Goal: Information Seeking & Learning: Find specific page/section

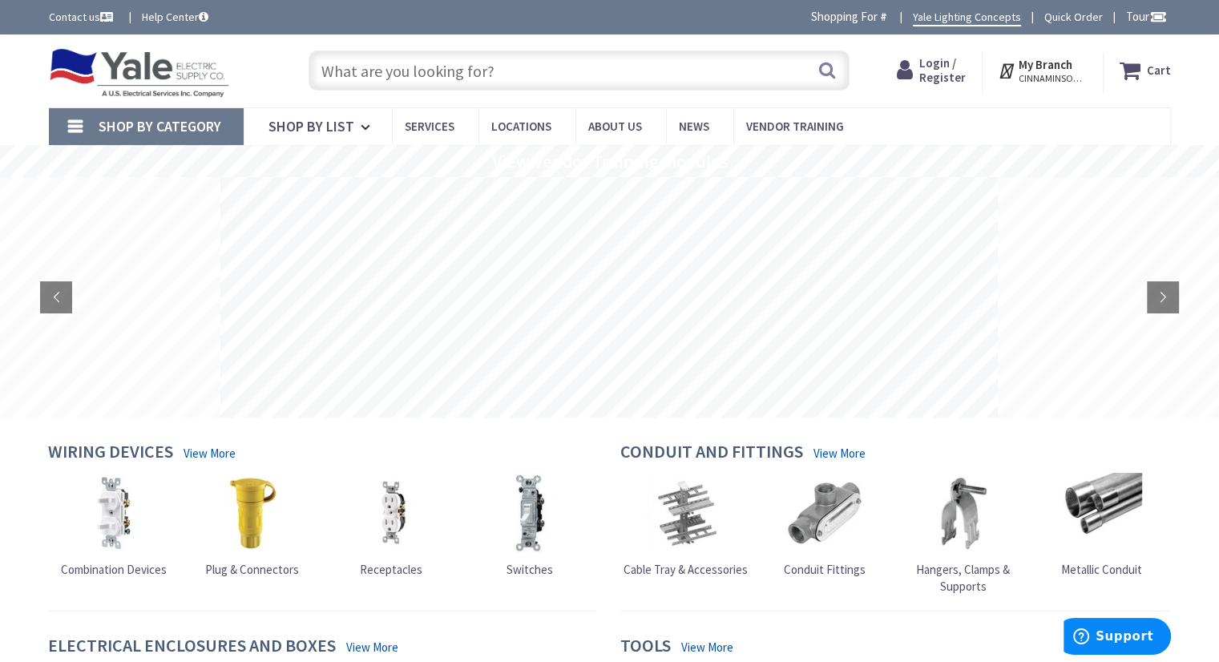
click at [431, 56] on input "text" at bounding box center [578, 70] width 541 height 40
paste input "ST0710CT00"
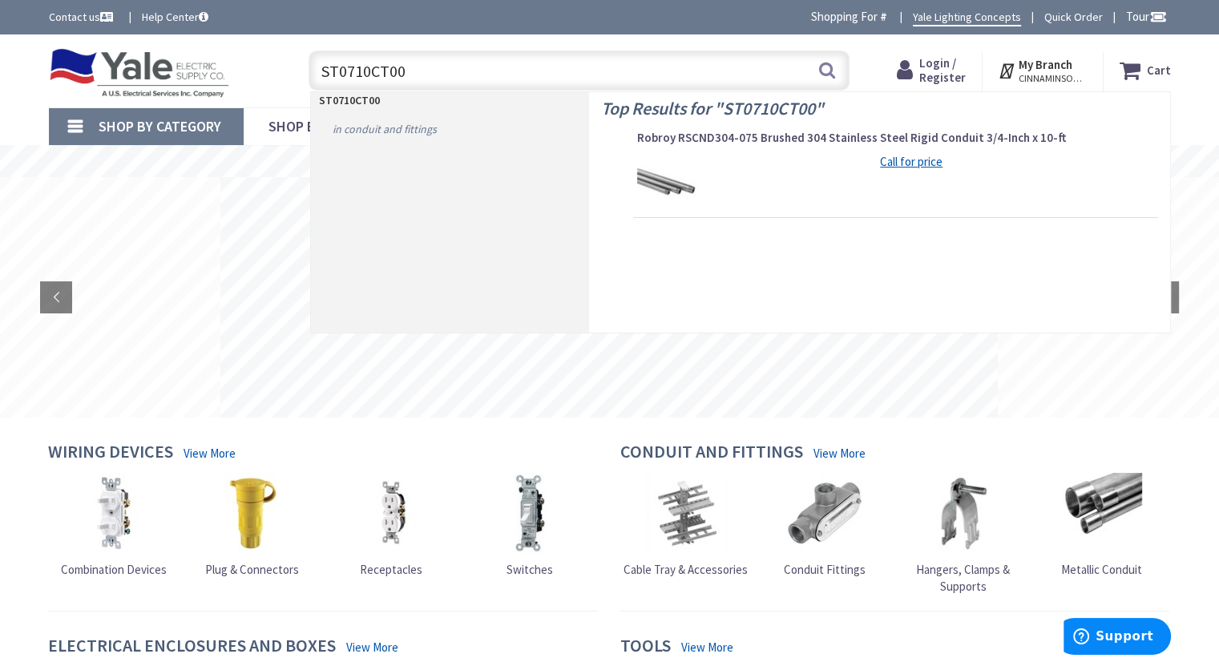
type input "ST0710CT00"
click at [351, 122] on link "in Conduit and Fittings" at bounding box center [450, 129] width 278 height 26
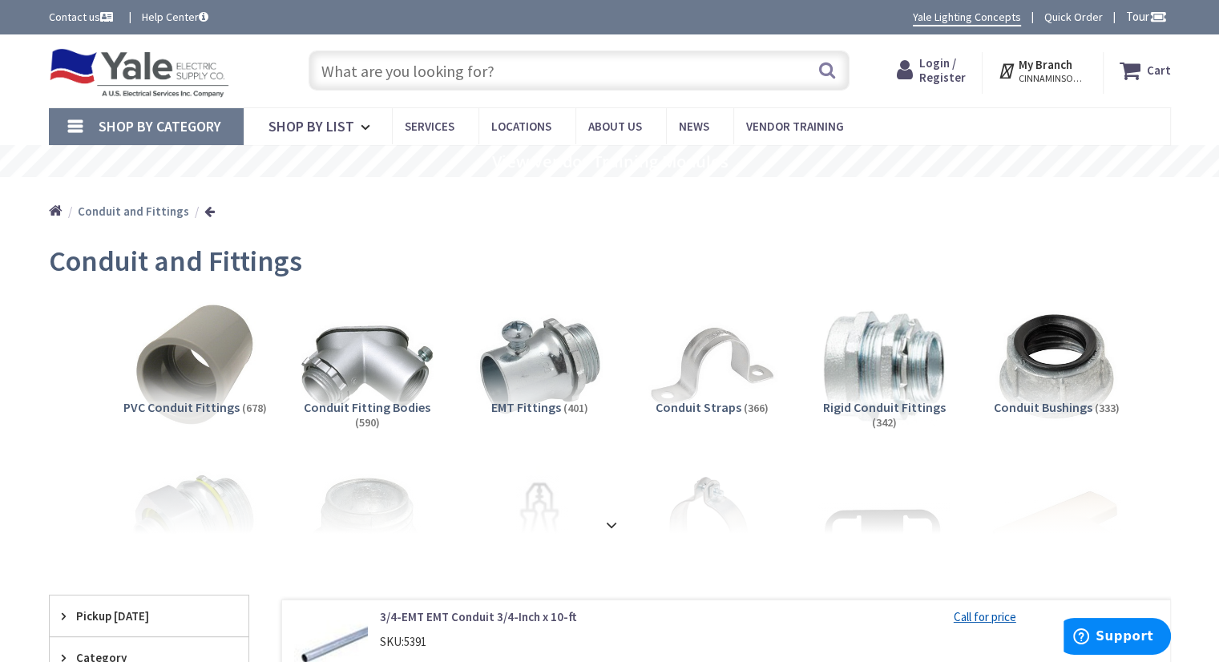
click at [453, 71] on input "text" at bounding box center [578, 70] width 541 height 40
paste input "GALV 3/4" X 10' RED CAP"
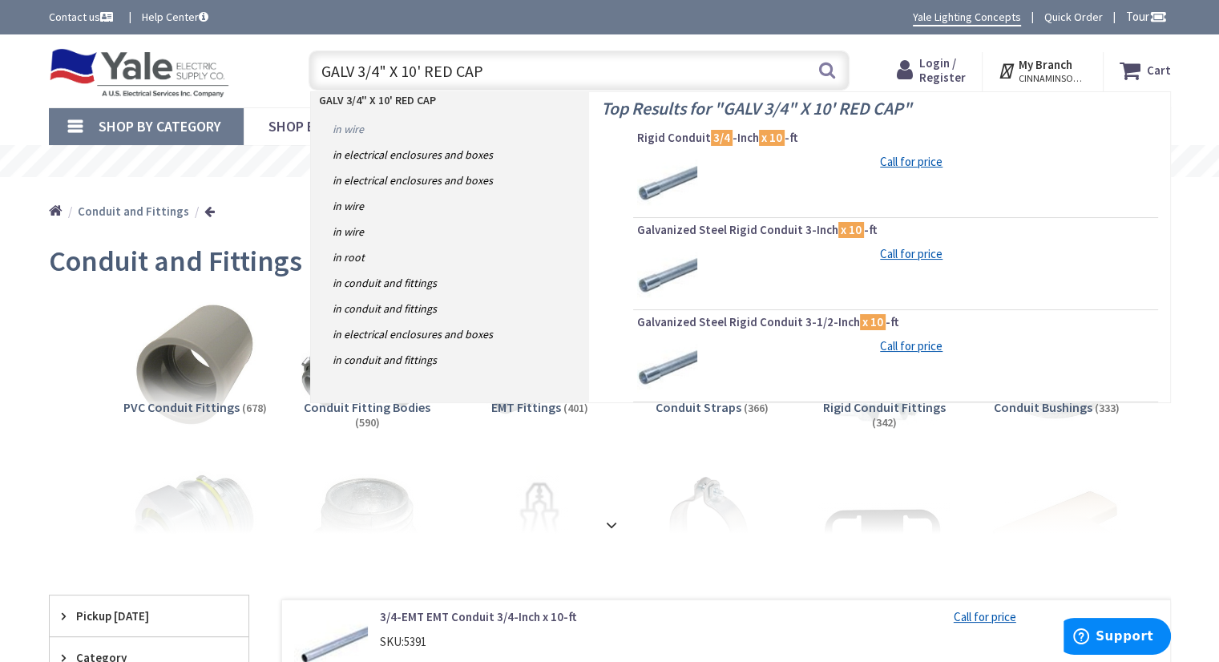
type input "GALV 3/4" X 10' RED CAP"
click at [346, 130] on link "in Wire" at bounding box center [450, 129] width 278 height 26
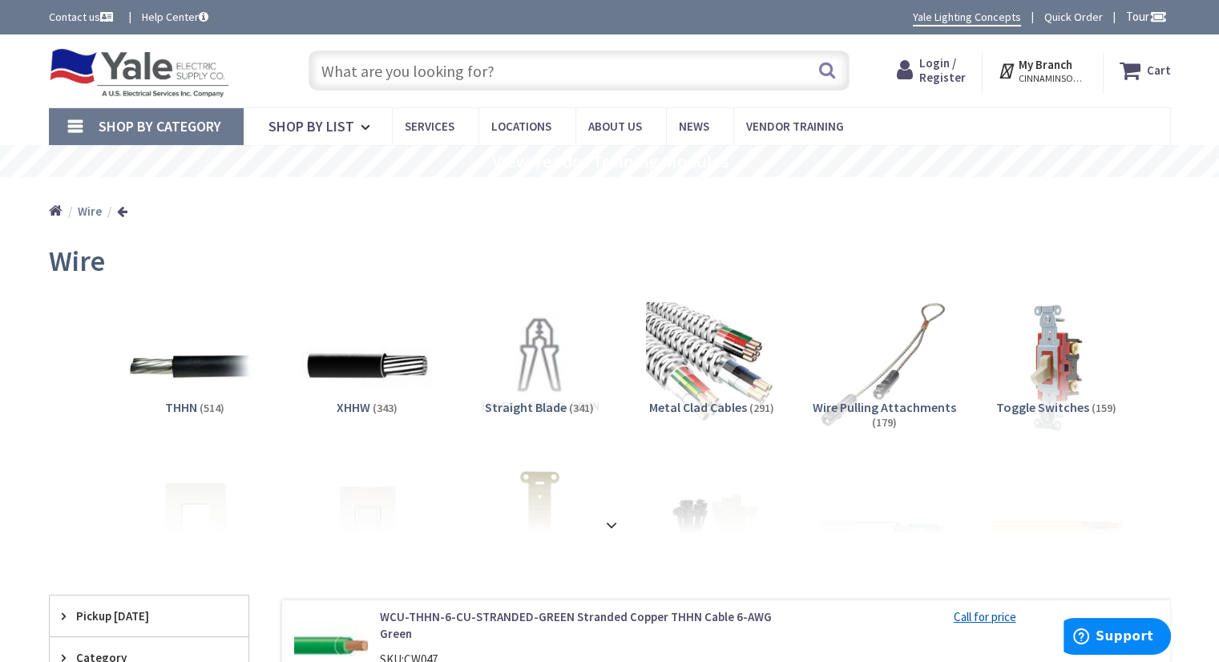
click at [619, 524] on strong at bounding box center [611, 525] width 19 height 18
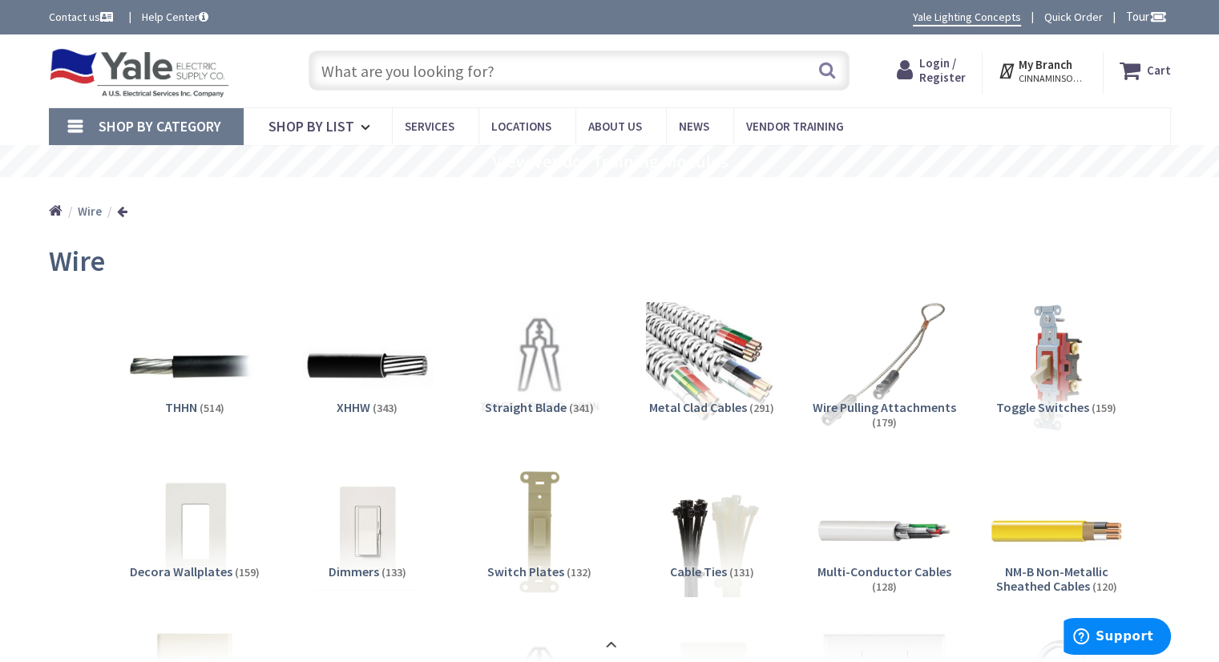
click at [423, 65] on input "text" at bounding box center [578, 70] width 541 height 40
paste input "GALV 3/4" X 10' RED CAP"
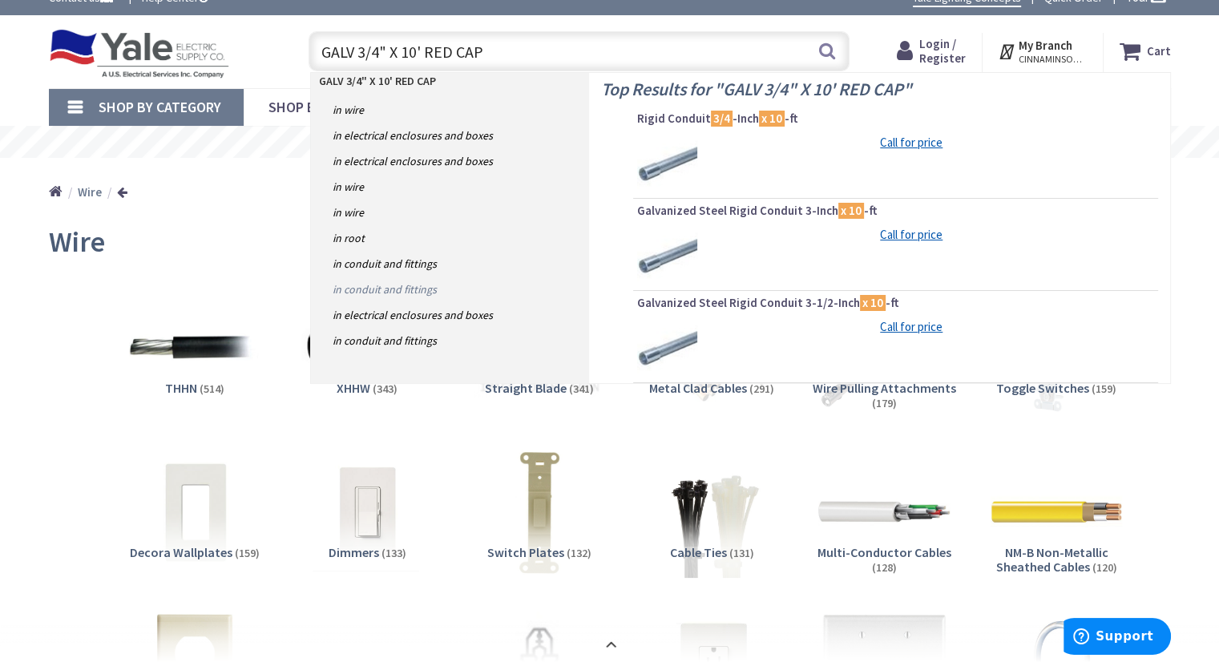
scroll to position [160, 0]
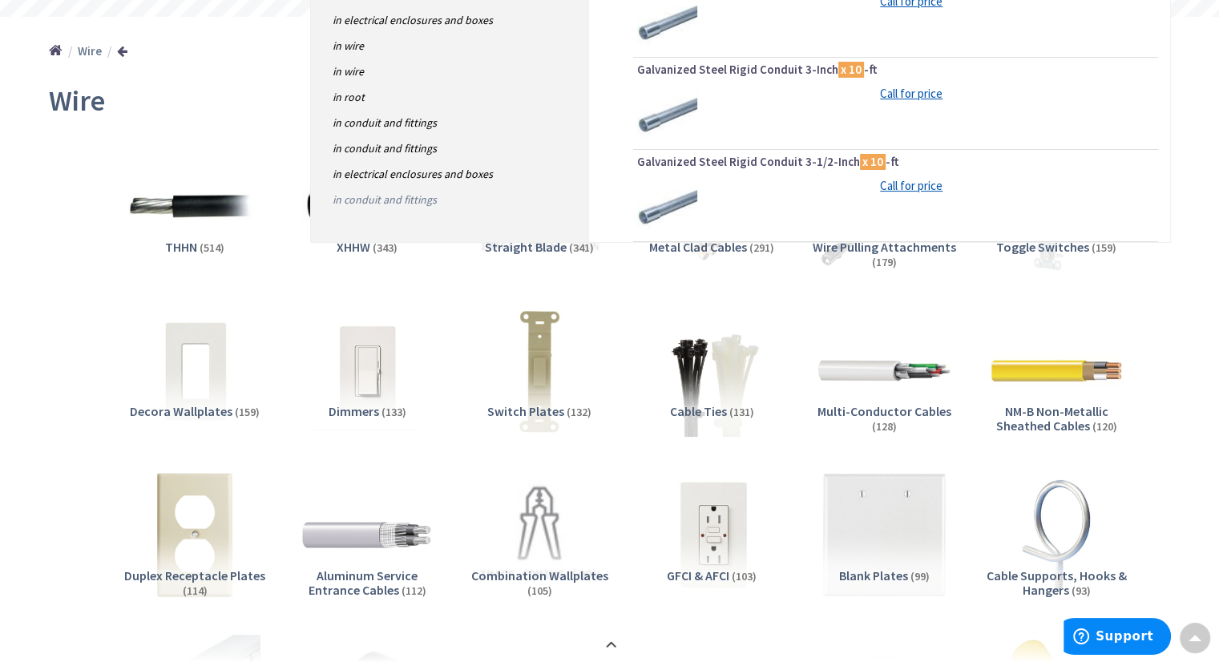
type input "GALV 3/4" X 10' RED CAP"
click at [412, 202] on link "in Conduit and Fittings" at bounding box center [450, 200] width 278 height 26
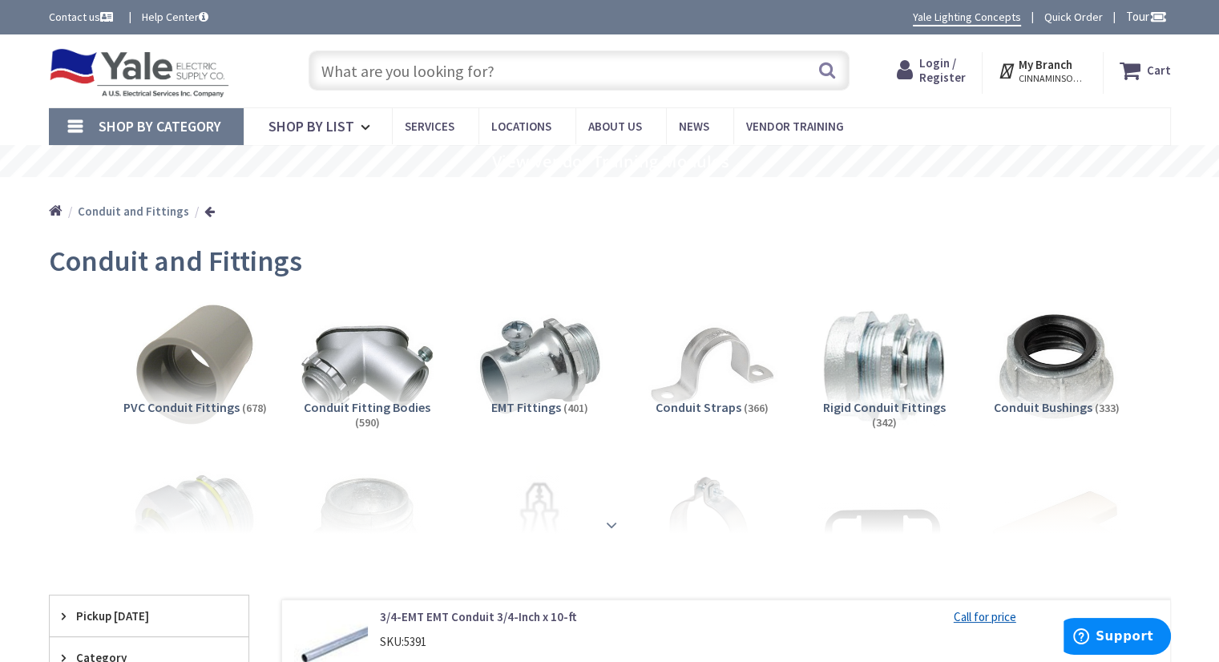
click at [619, 526] on strong at bounding box center [611, 524] width 19 height 18
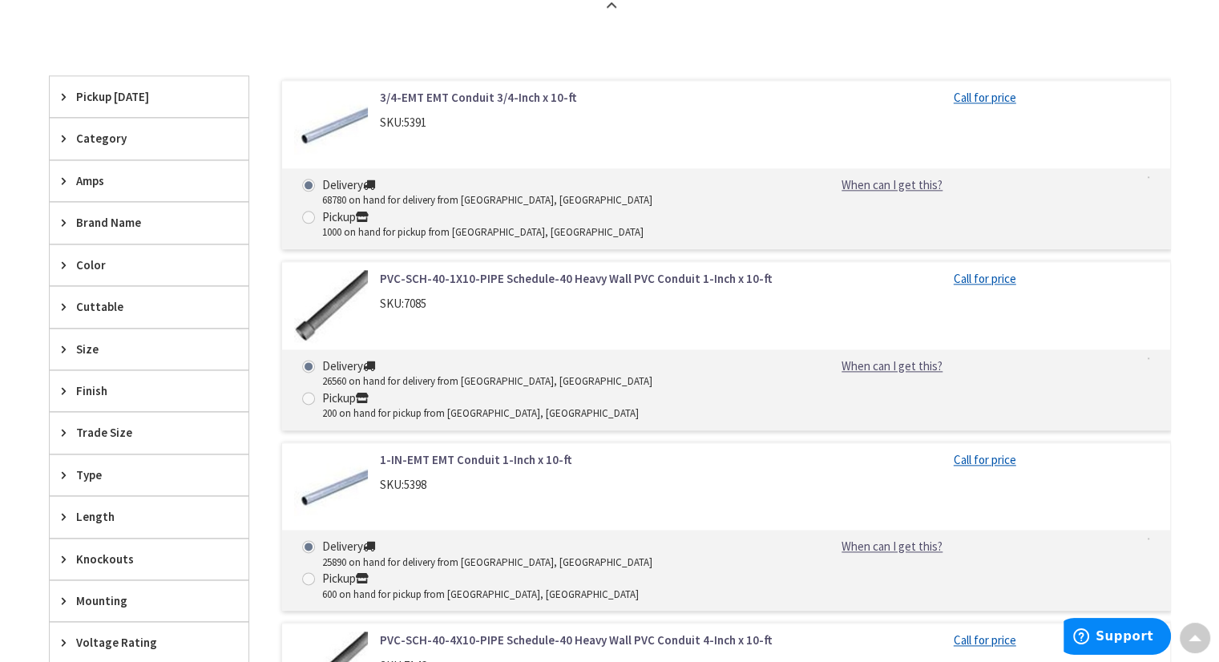
scroll to position [1923, 0]
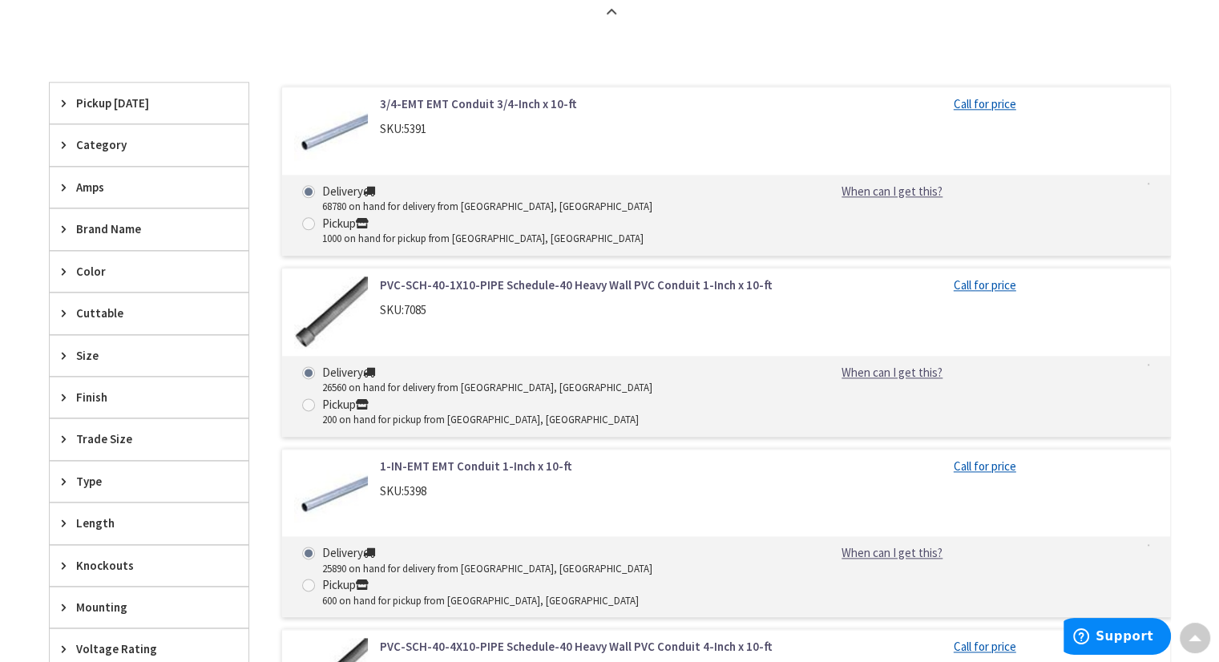
click at [111, 144] on span "Category" at bounding box center [141, 144] width 131 height 17
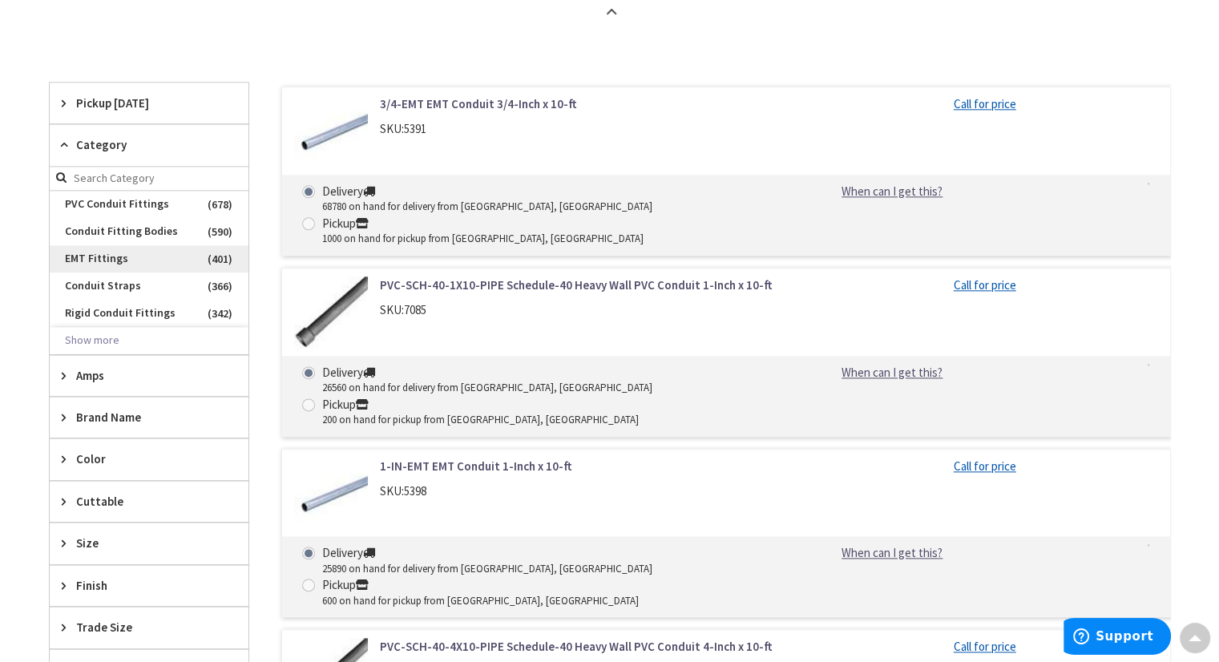
click at [141, 267] on span "EMT Fittings" at bounding box center [149, 258] width 199 height 27
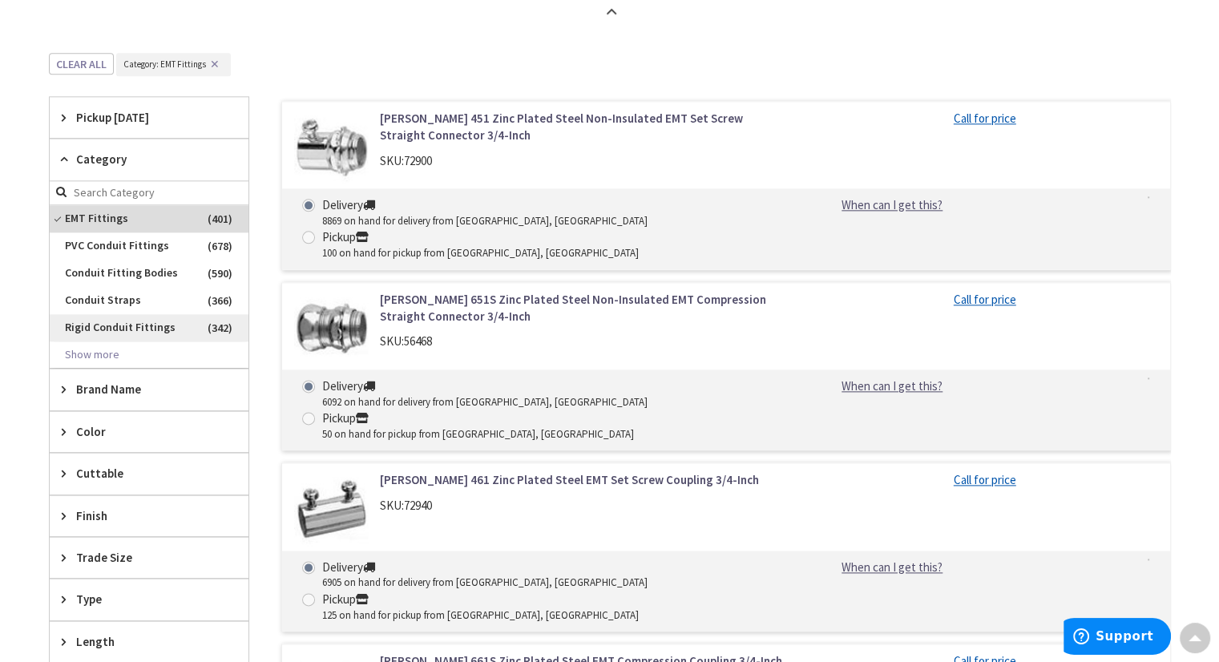
click at [144, 324] on span "Rigid Conduit Fittings" at bounding box center [149, 327] width 199 height 27
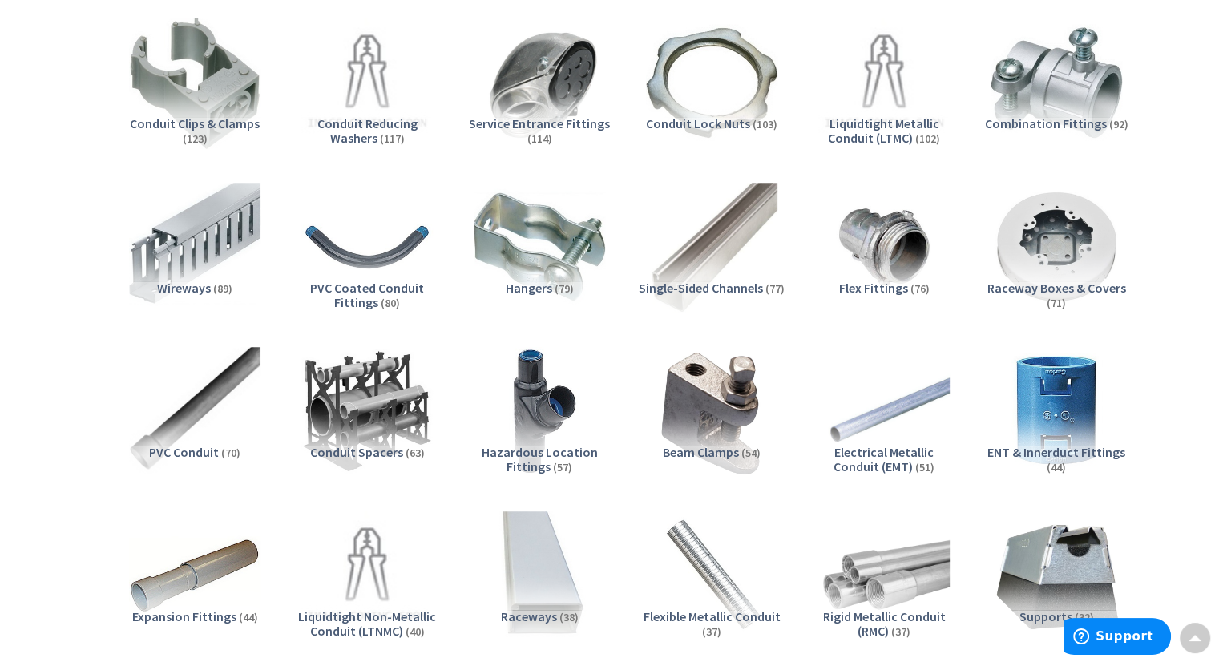
scroll to position [0, 0]
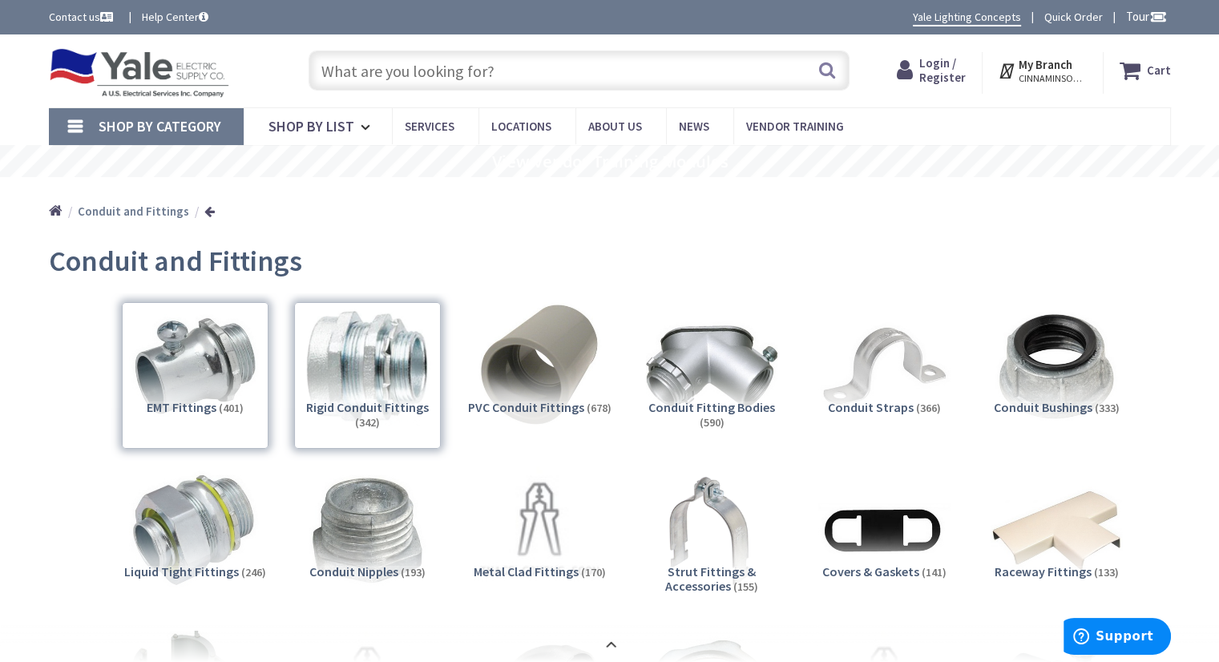
click at [140, 64] on img at bounding box center [139, 73] width 181 height 50
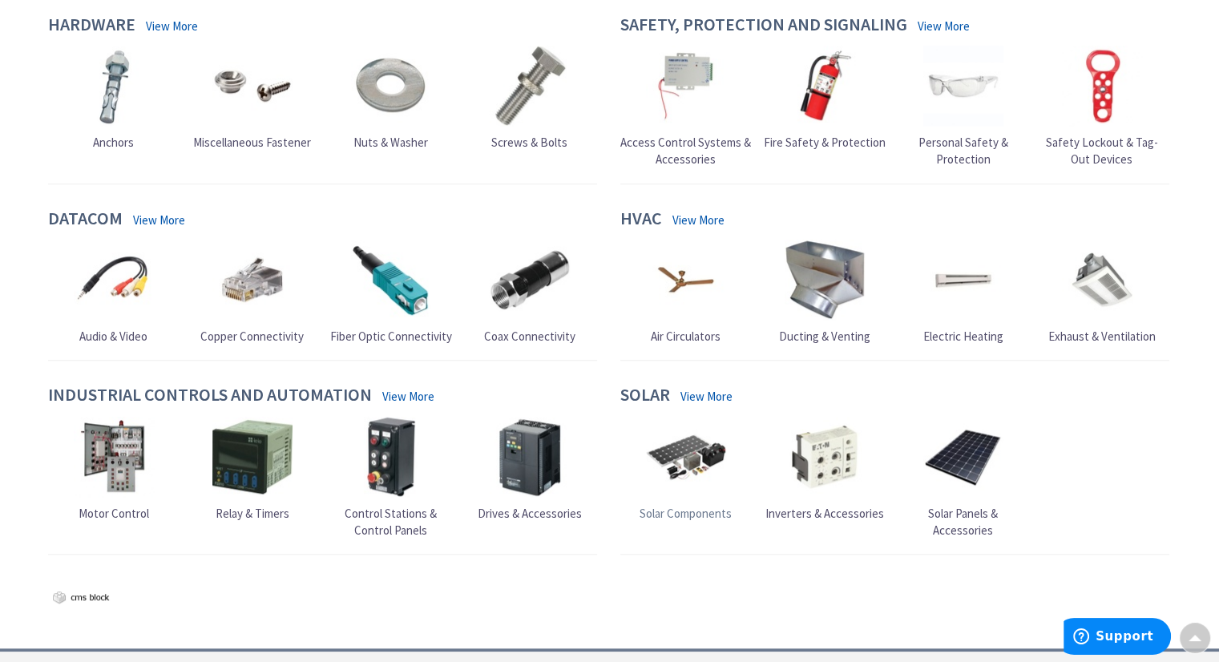
scroll to position [1442, 0]
